Goal: Entertainment & Leisure: Browse casually

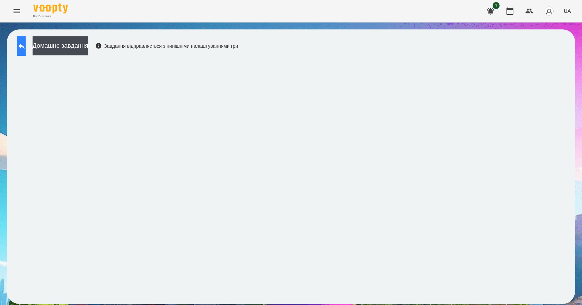
click at [26, 45] on button at bounding box center [21, 45] width 8 height 19
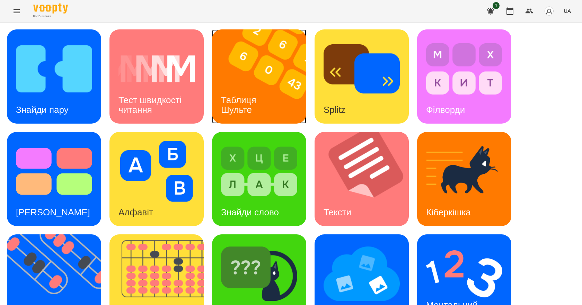
click at [246, 95] on h3 "Таблиця Шульте" at bounding box center [240, 105] width 38 height 20
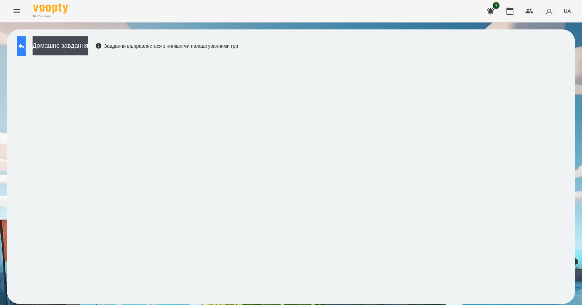
click at [26, 49] on icon at bounding box center [21, 46] width 8 height 8
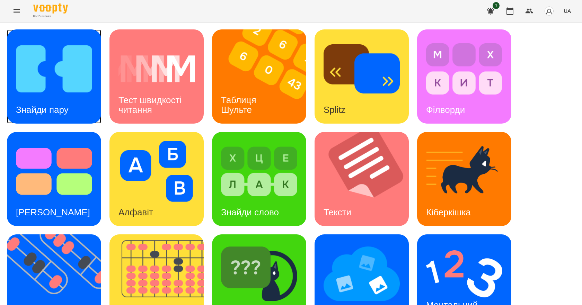
click at [44, 70] on img at bounding box center [54, 68] width 76 height 61
